Goal: Task Accomplishment & Management: Manage account settings

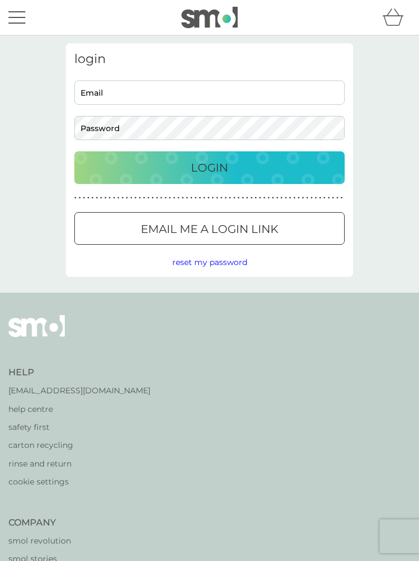
click at [181, 88] on input "Email" at bounding box center [209, 92] width 270 height 24
type input "[PERSON_NAME][EMAIL_ADDRESS][DOMAIN_NAME]"
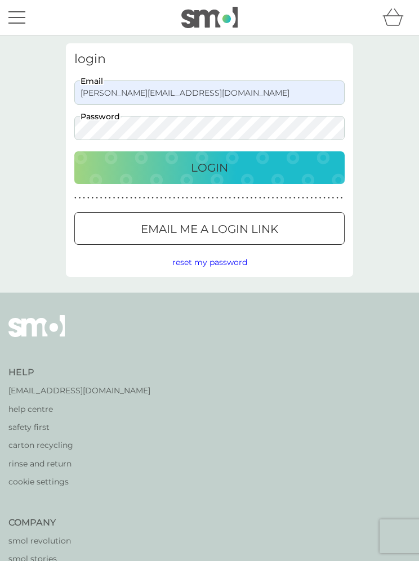
click at [249, 162] on div "Login" at bounding box center [210, 168] width 248 height 18
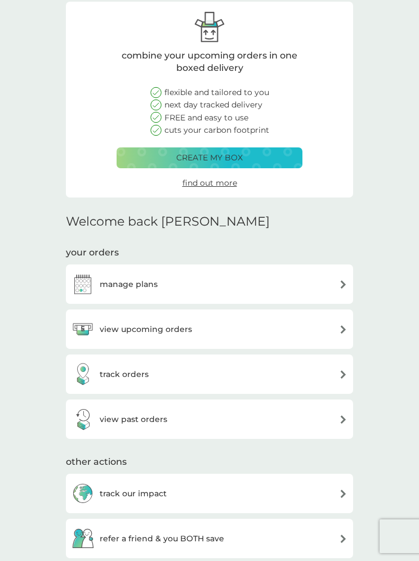
scroll to position [38, 0]
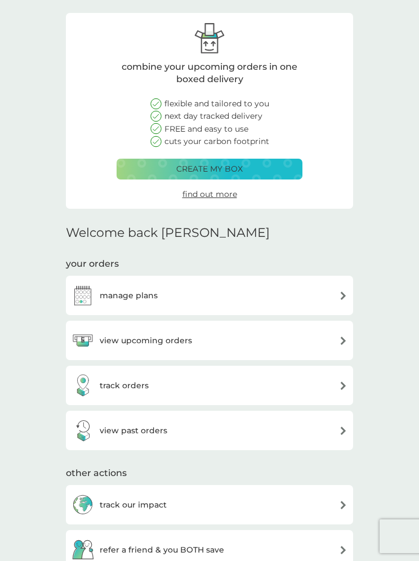
click at [339, 293] on img at bounding box center [343, 296] width 8 height 8
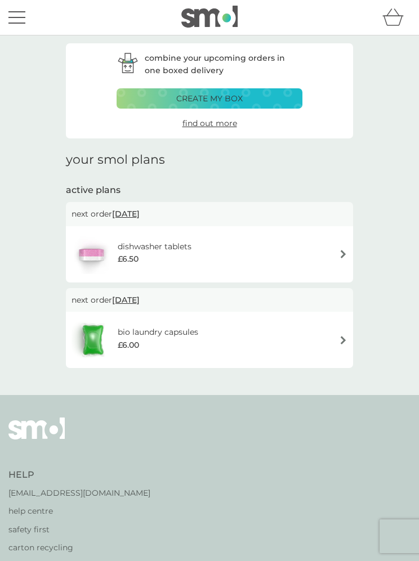
click at [295, 247] on div "dishwasher tablets £6.50" at bounding box center [209, 254] width 276 height 39
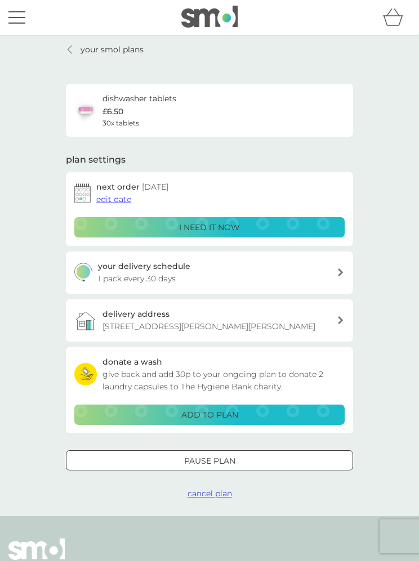
click at [112, 200] on span "edit date" at bounding box center [113, 199] width 35 height 10
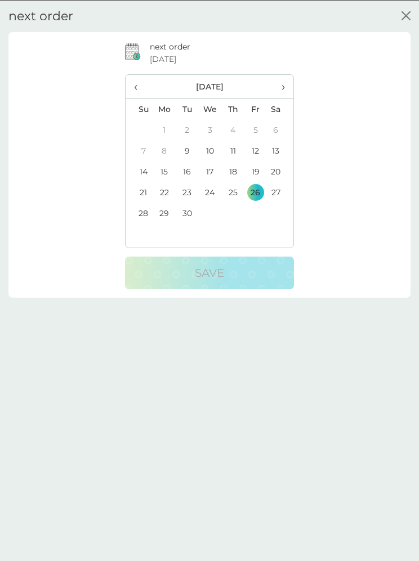
click at [284, 84] on span "›" at bounding box center [280, 86] width 10 height 24
click at [283, 88] on span "›" at bounding box center [280, 86] width 10 height 24
click at [187, 217] on td "25" at bounding box center [187, 213] width 23 height 21
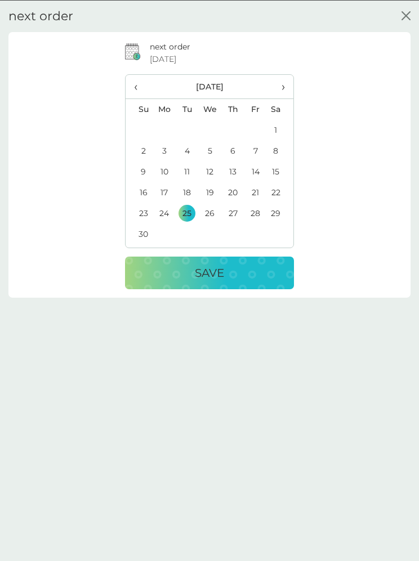
click at [234, 275] on div "Save" at bounding box center [209, 272] width 146 height 18
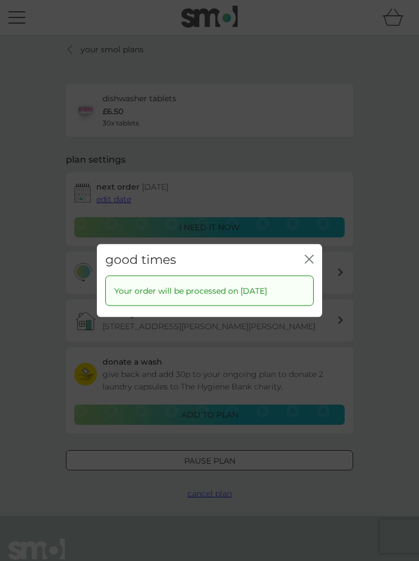
click at [361, 352] on div "good times close Your order will be processed on 25 Nov 2025" at bounding box center [209, 280] width 419 height 561
